Goal: Transaction & Acquisition: Purchase product/service

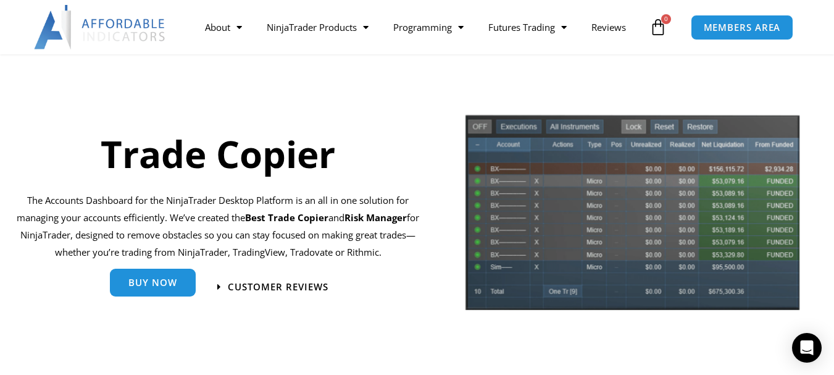
click at [135, 290] on link "Buy Now" at bounding box center [153, 283] width 86 height 28
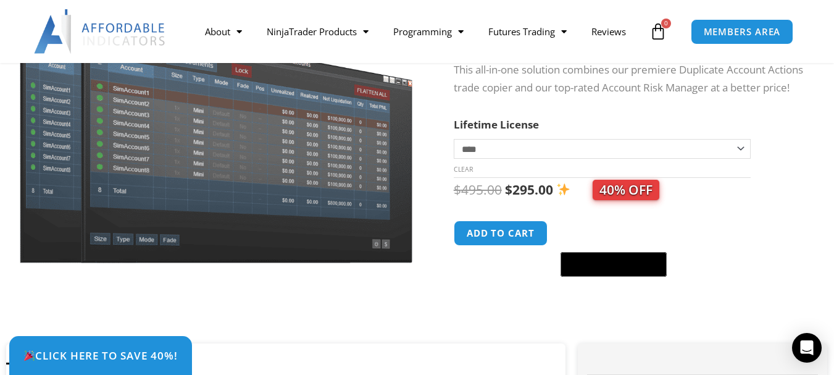
click at [742, 159] on select "**********" at bounding box center [602, 149] width 297 height 20
select select "*"
click at [454, 146] on select "**********" at bounding box center [602, 149] width 297 height 20
